Goal: Navigation & Orientation: Find specific page/section

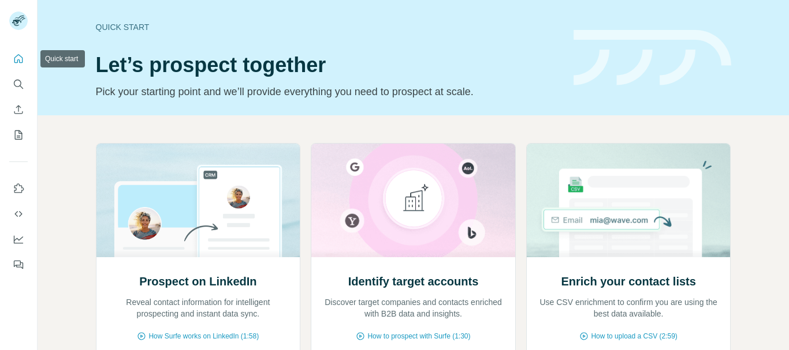
click at [20, 57] on icon "Quick start" at bounding box center [19, 59] width 12 height 12
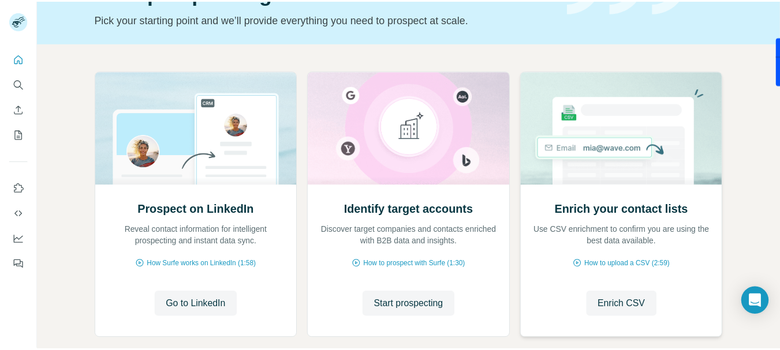
scroll to position [135, 0]
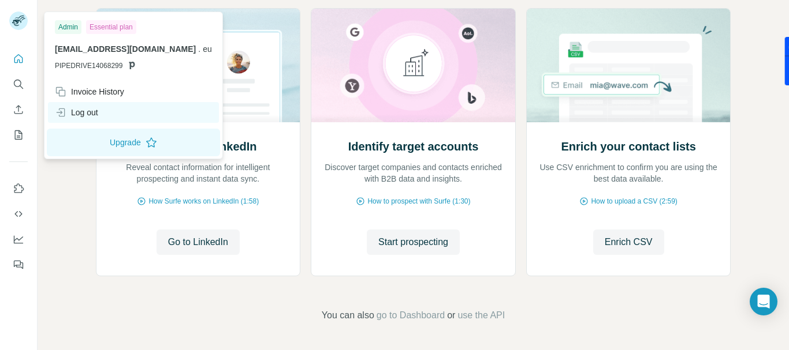
click at [83, 110] on div "Log out" at bounding box center [76, 113] width 43 height 12
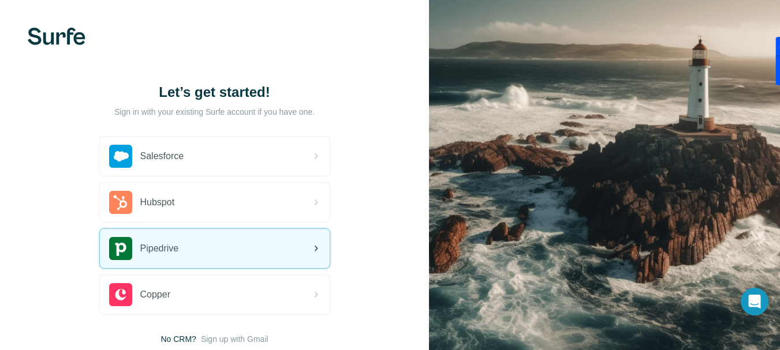
click at [263, 246] on div "Pipedrive" at bounding box center [215, 248] width 230 height 39
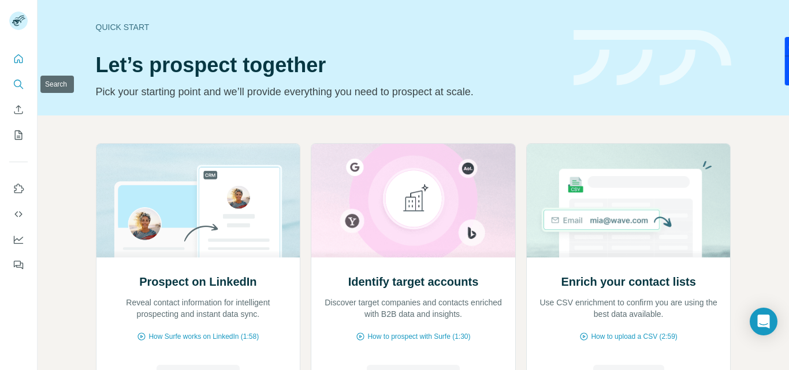
click at [10, 84] on button "Search" at bounding box center [18, 84] width 18 height 21
click at [12, 82] on button "Search" at bounding box center [18, 84] width 18 height 21
click at [14, 88] on icon "Search" at bounding box center [19, 85] width 12 height 12
click at [15, 79] on icon "Search" at bounding box center [19, 85] width 12 height 12
click at [20, 80] on icon "Search" at bounding box center [18, 84] width 8 height 8
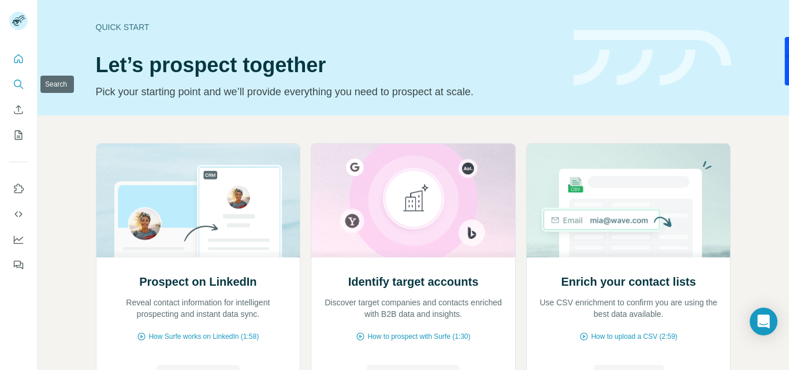
drag, startPoint x: 19, startPoint y: 81, endPoint x: 12, endPoint y: 78, distance: 7.5
click at [18, 81] on icon "Search" at bounding box center [19, 85] width 12 height 12
